Goal: Task Accomplishment & Management: Manage account settings

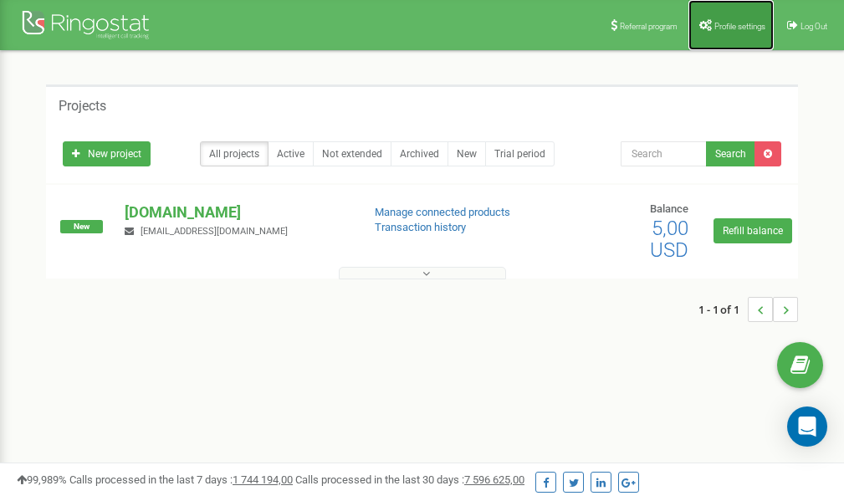
click at [721, 33] on link "Profile settings" at bounding box center [730, 25] width 85 height 50
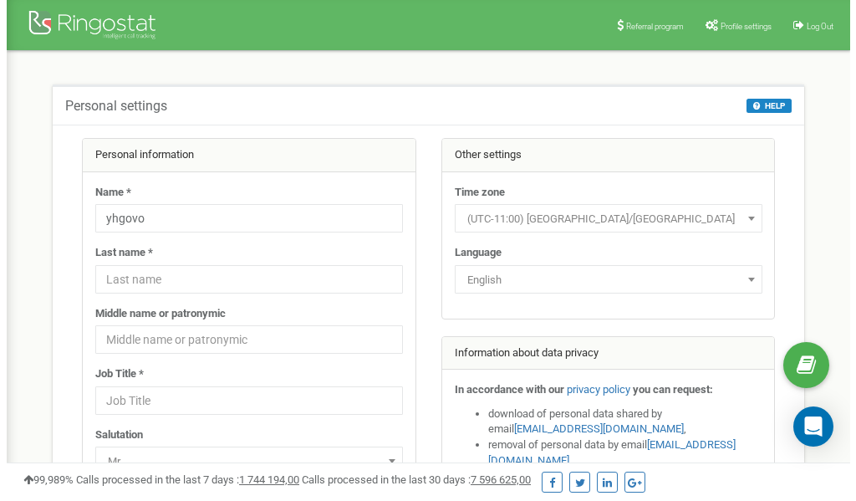
scroll to position [84, 0]
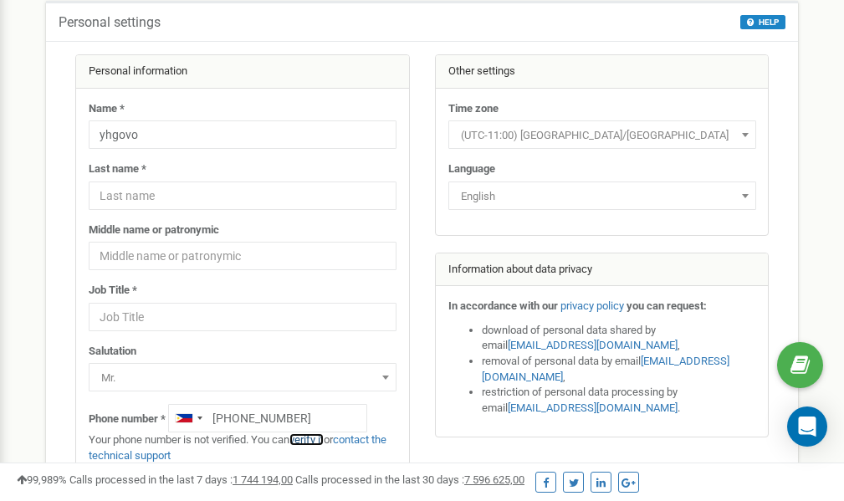
click at [315, 440] on link "verify it" at bounding box center [306, 439] width 34 height 13
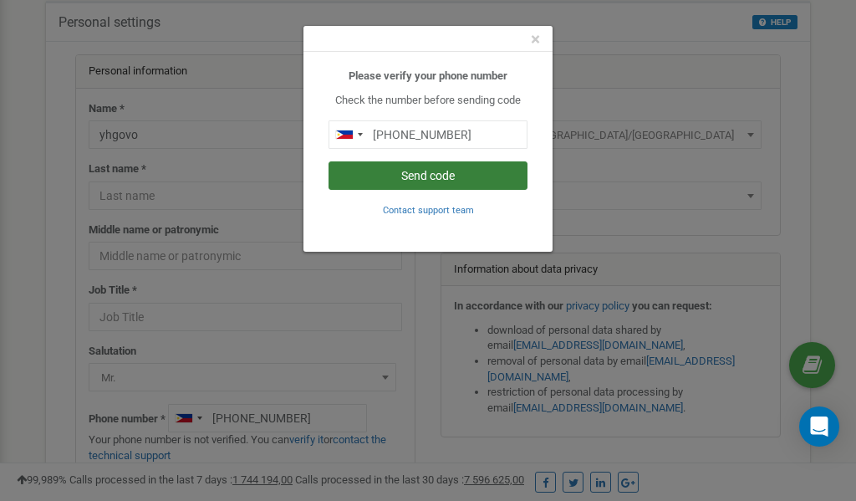
click at [411, 177] on button "Send code" at bounding box center [428, 175] width 199 height 28
